Goal: Task Accomplishment & Management: Use online tool/utility

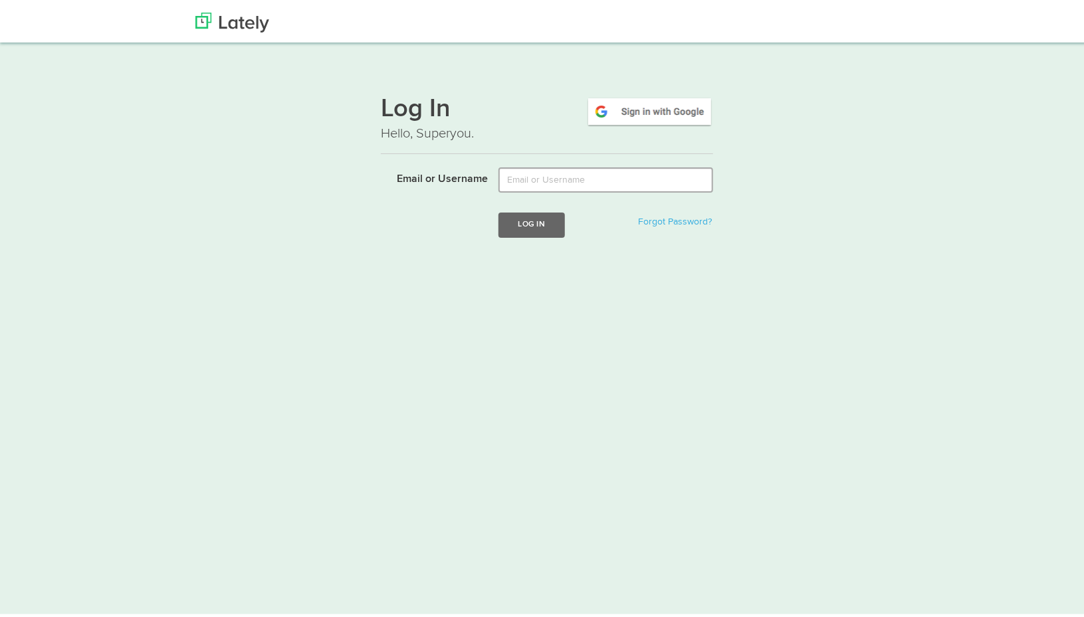
click at [568, 176] on input "Email or Username" at bounding box center [606, 177] width 215 height 25
type input "gfeldman"
click at [544, 220] on button "Log In" at bounding box center [532, 222] width 66 height 25
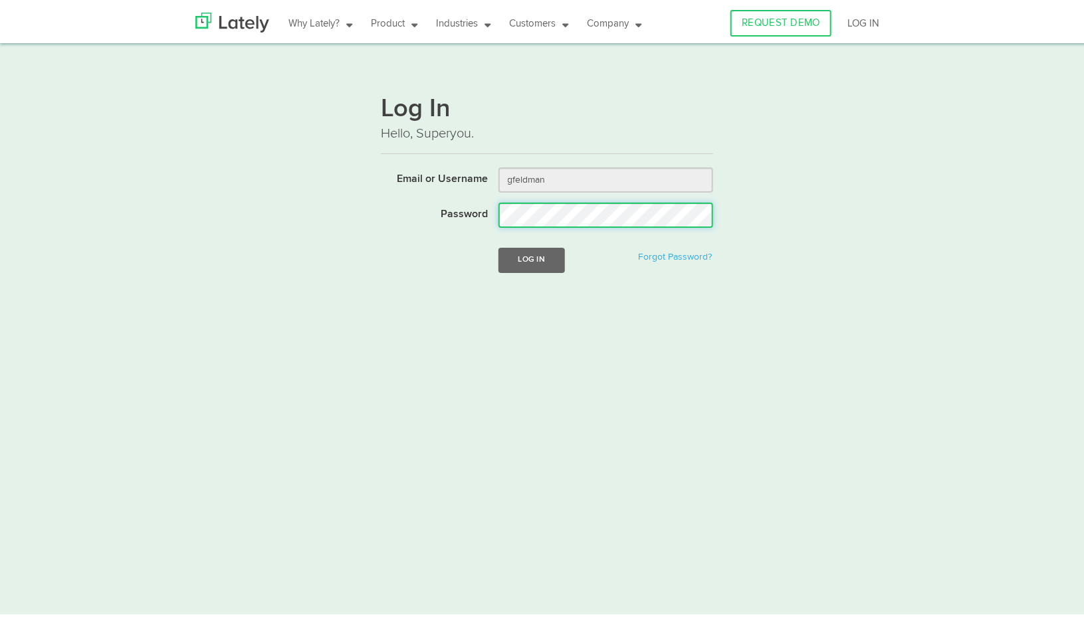
click at [499, 245] on button "Log In" at bounding box center [532, 257] width 66 height 25
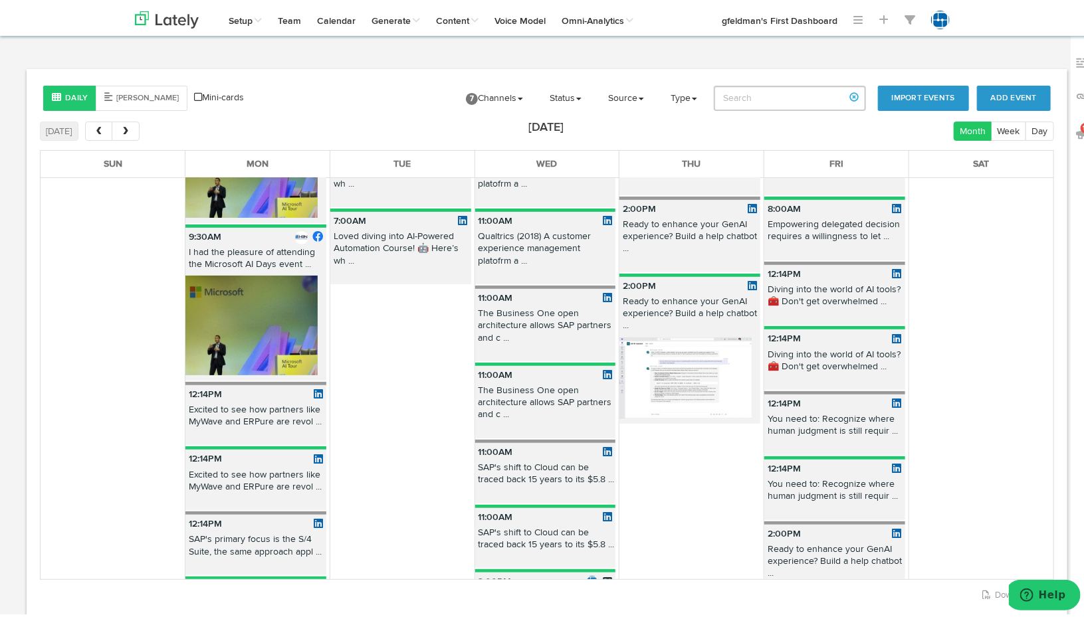
scroll to position [266, 0]
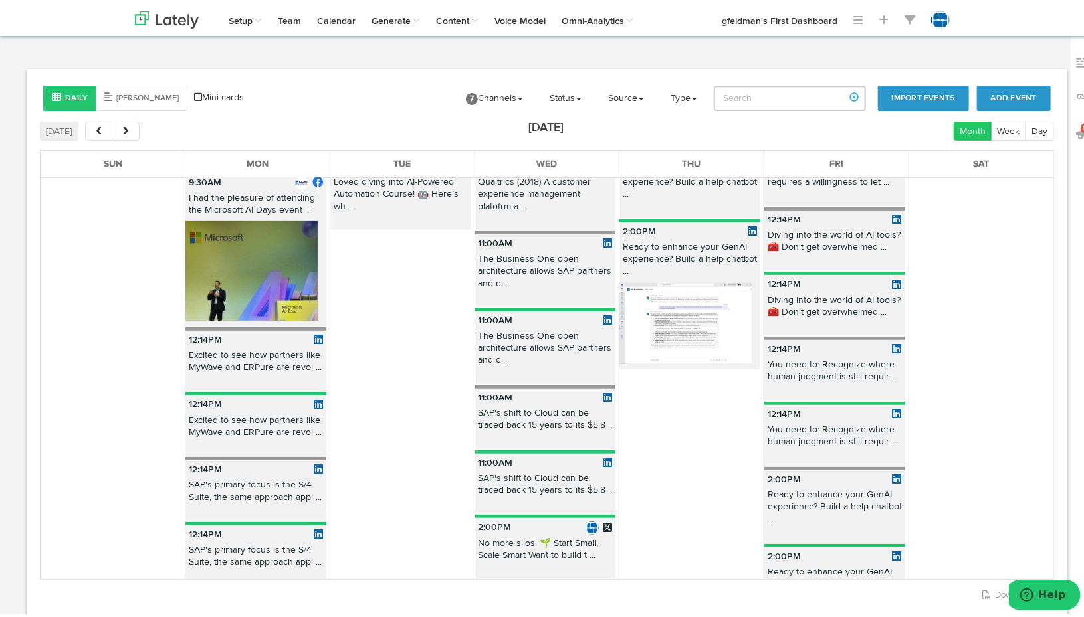
click at [675, 243] on p "Ready to enhance your GenAI experience? Build a help chatbot ..." at bounding box center [689, 260] width 141 height 42
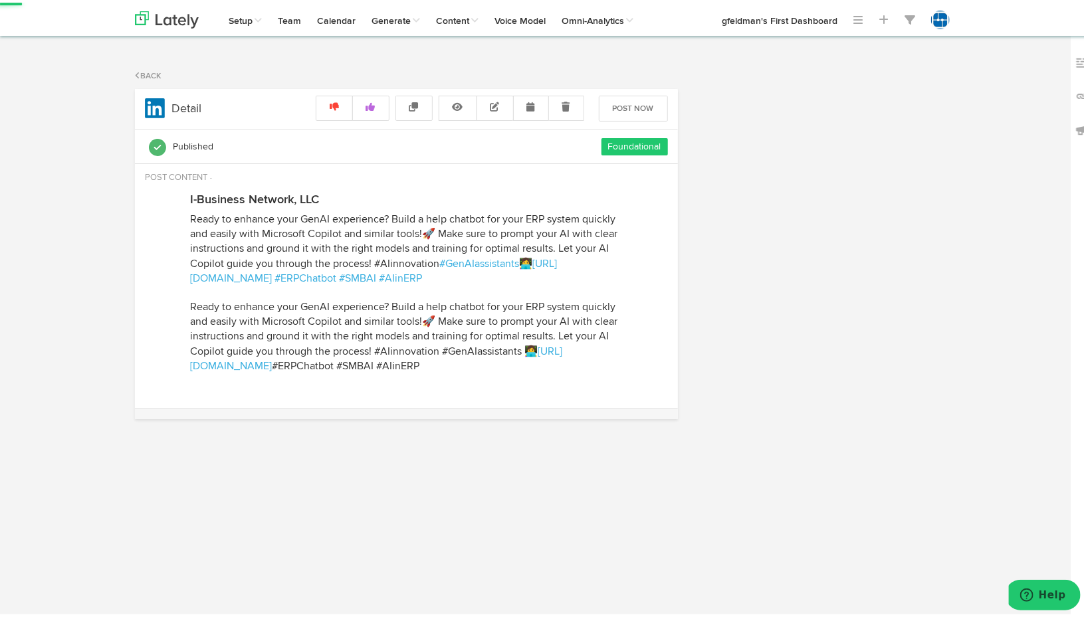
select select "2"
select select "PM"
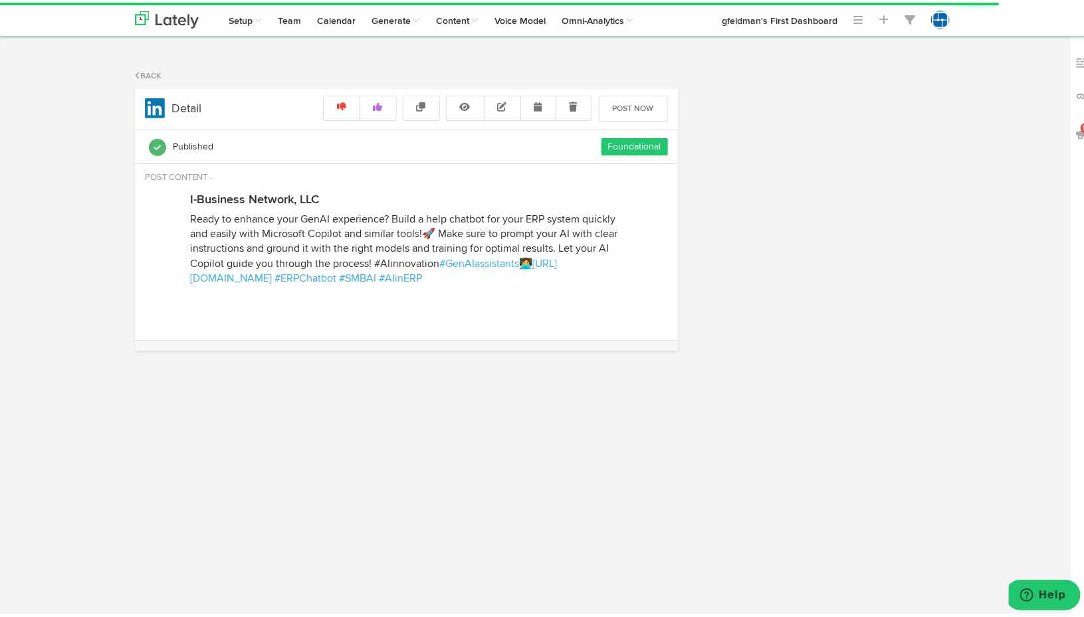
radio input "true"
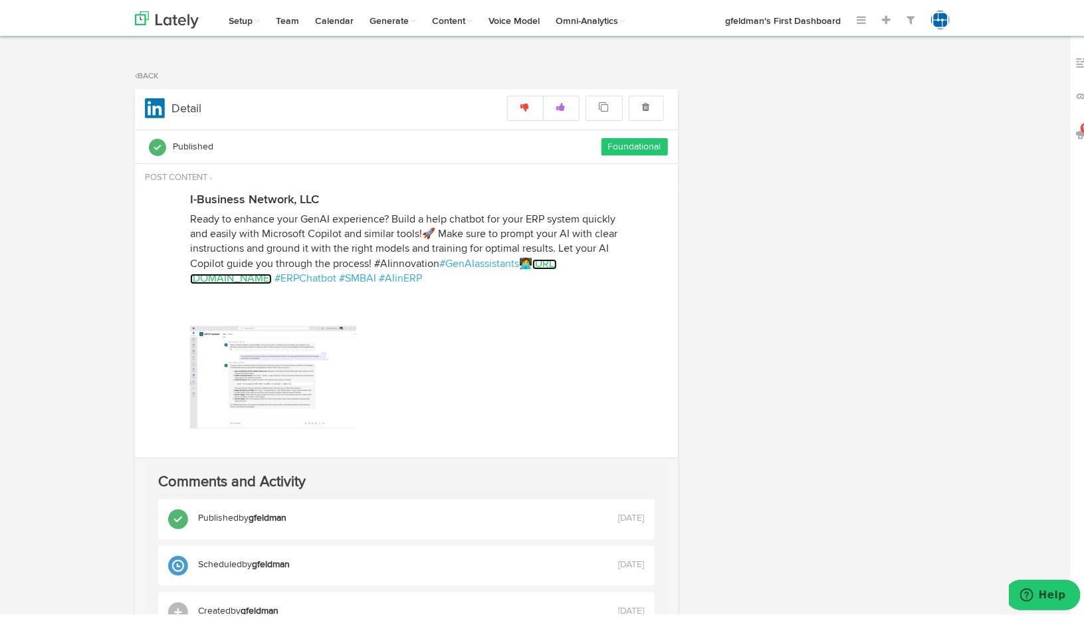
click at [251, 274] on link "https://bit.ly/3U5RqRO" at bounding box center [373, 269] width 367 height 25
